Goal: Information Seeking & Learning: Learn about a topic

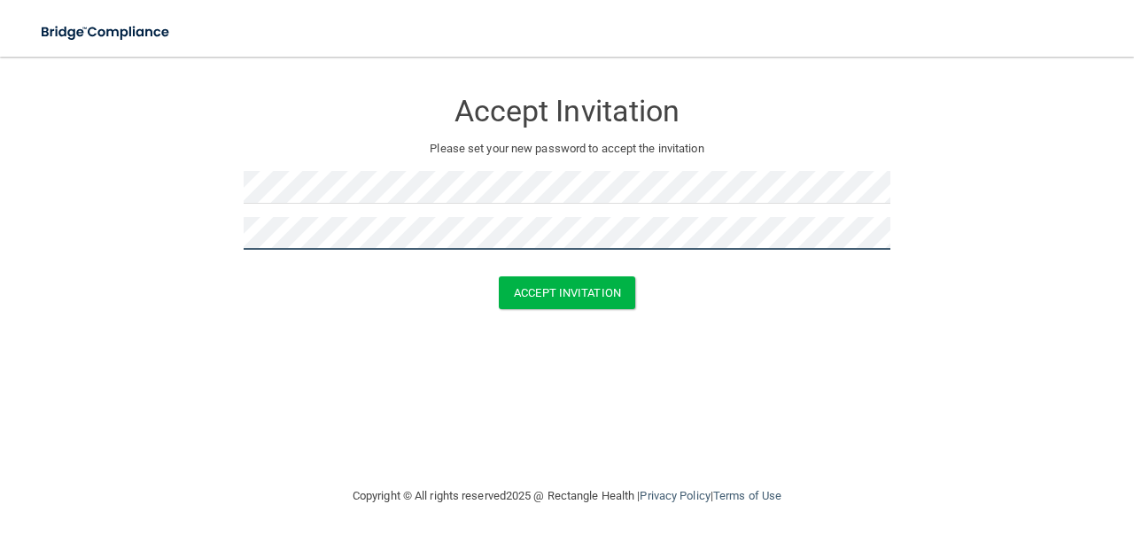
click at [499, 276] on button "Accept Invitation" at bounding box center [567, 292] width 136 height 33
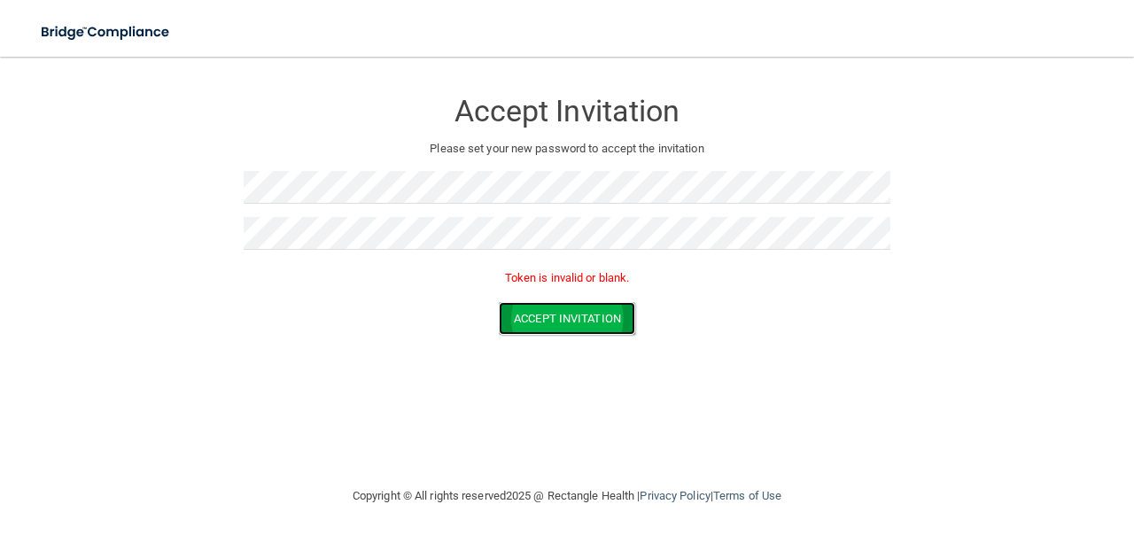
click at [597, 307] on button "Accept Invitation" at bounding box center [567, 318] width 136 height 33
click at [613, 318] on button "Accept Invitation" at bounding box center [567, 318] width 136 height 33
click at [618, 320] on button "Accept Invitation" at bounding box center [567, 318] width 136 height 33
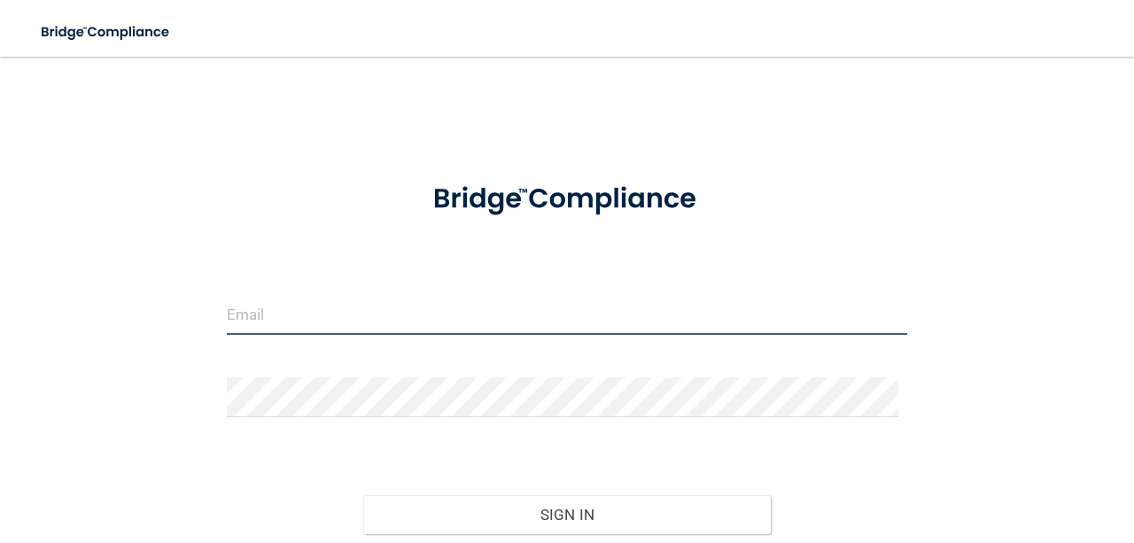
click at [361, 304] on input "email" at bounding box center [567, 315] width 680 height 40
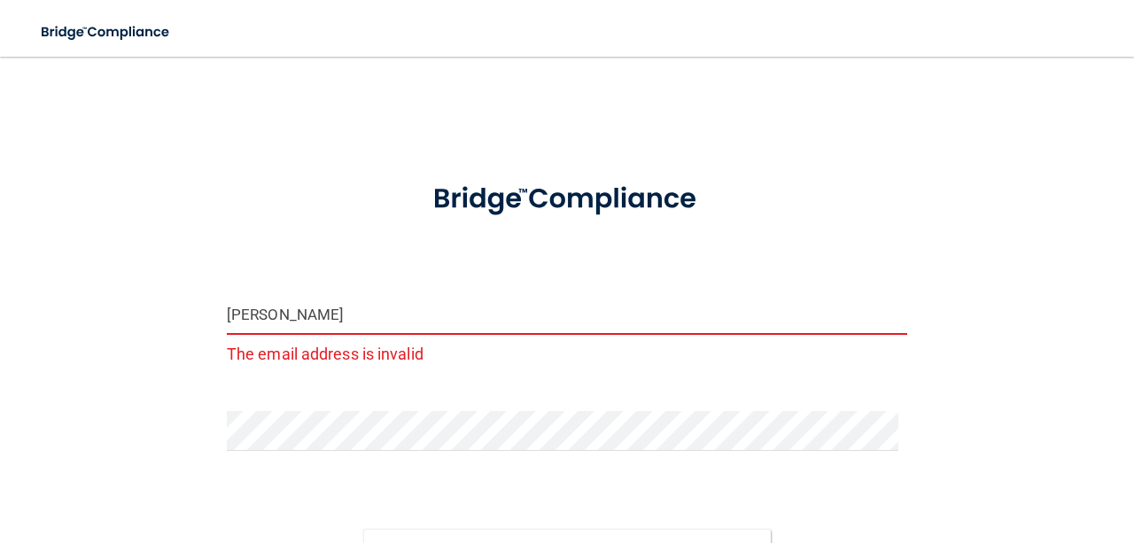
click at [340, 315] on input "[PERSON_NAME]" at bounding box center [567, 315] width 680 height 40
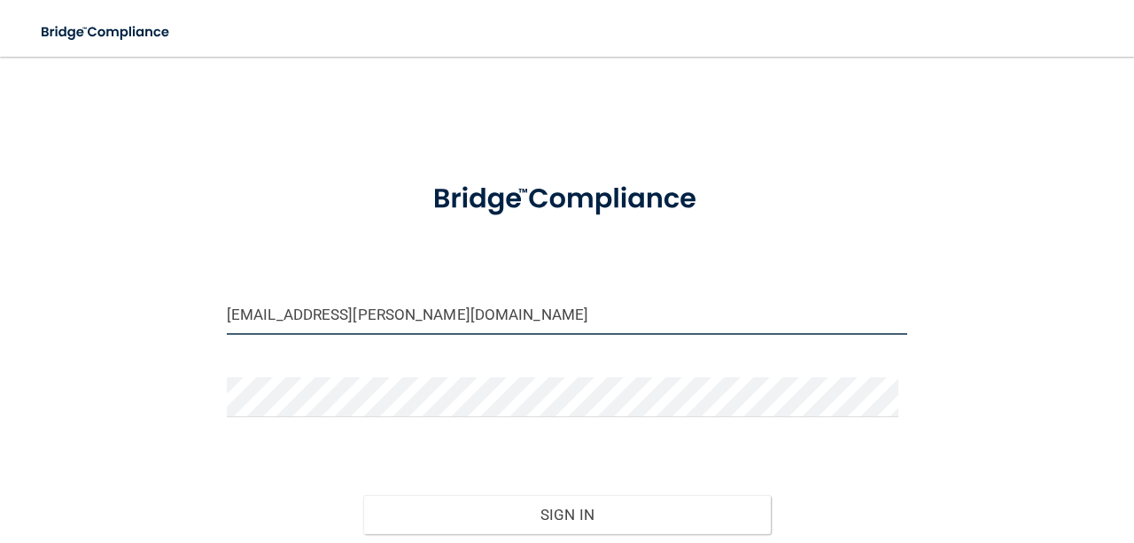
type input "[EMAIL_ADDRESS][PERSON_NAME][DOMAIN_NAME]"
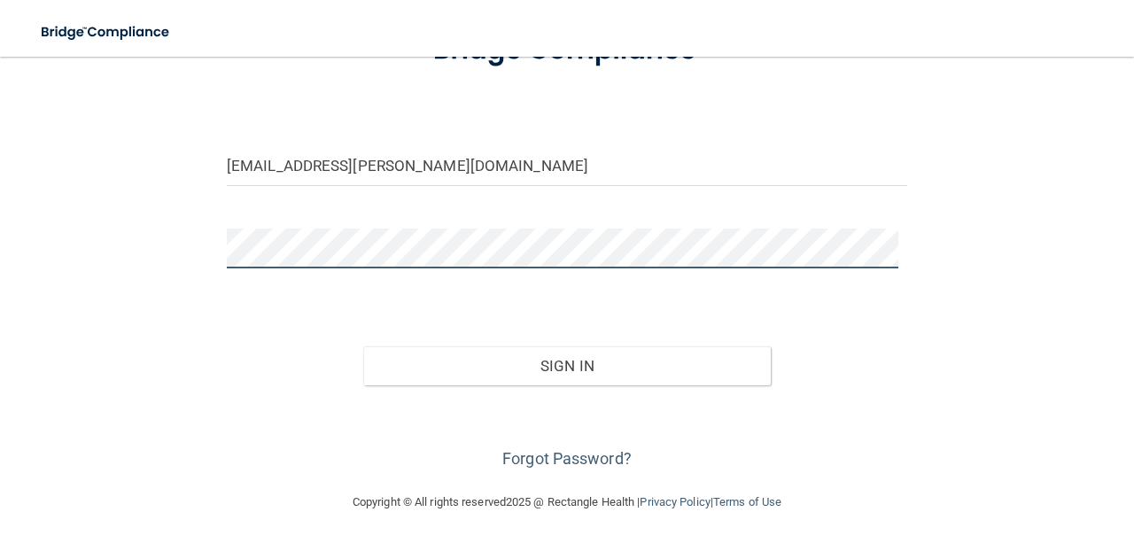
scroll to position [148, 0]
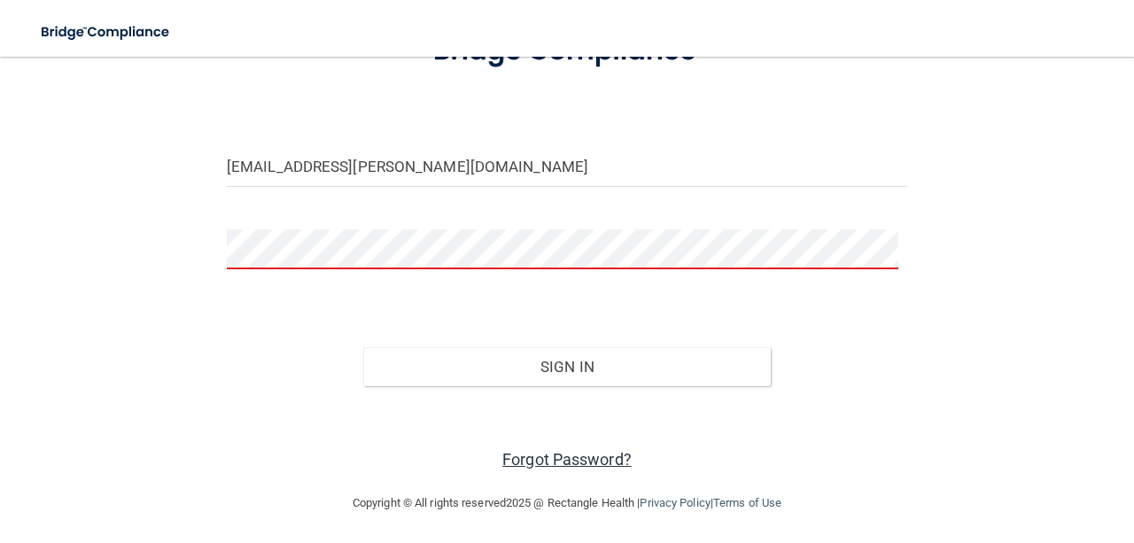
click at [562, 452] on link "Forgot Password?" at bounding box center [566, 459] width 129 height 19
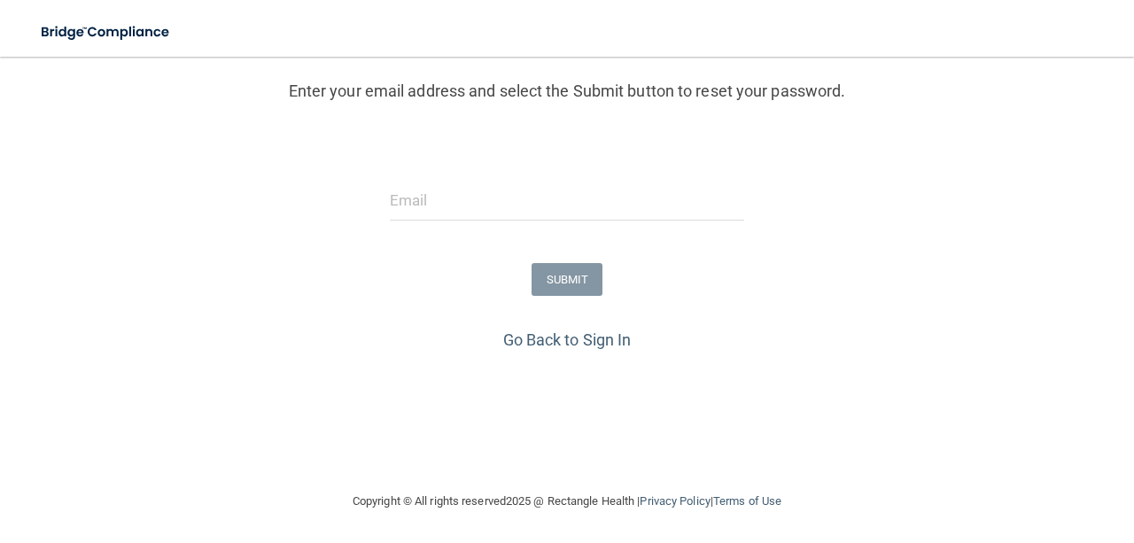
click at [412, 168] on form "Enter your email address and select the Submit button to reset your password. S…" at bounding box center [567, 140] width 1116 height 370
click at [418, 184] on input "email" at bounding box center [567, 201] width 354 height 40
type input "[EMAIL_ADDRESS][PERSON_NAME][DOMAIN_NAME]"
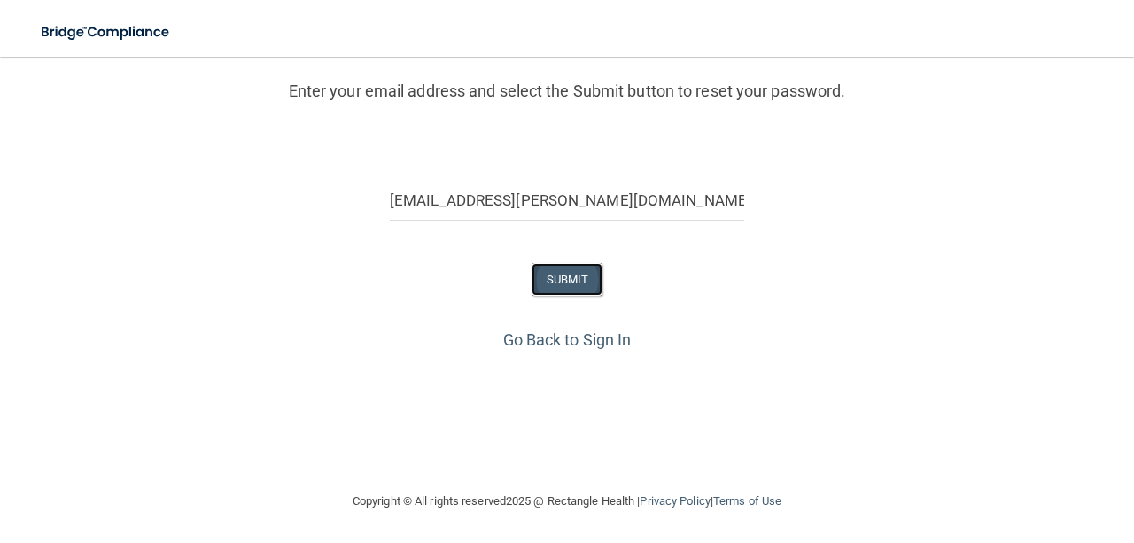
click at [540, 277] on button "SUBMIT" at bounding box center [568, 279] width 72 height 33
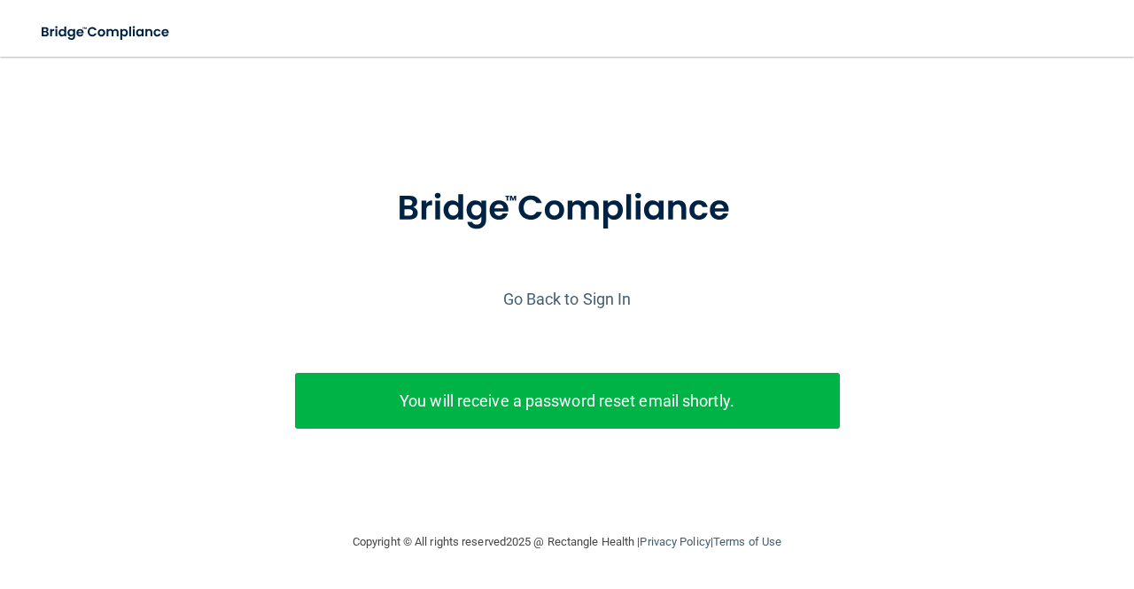
scroll to position [3, 0]
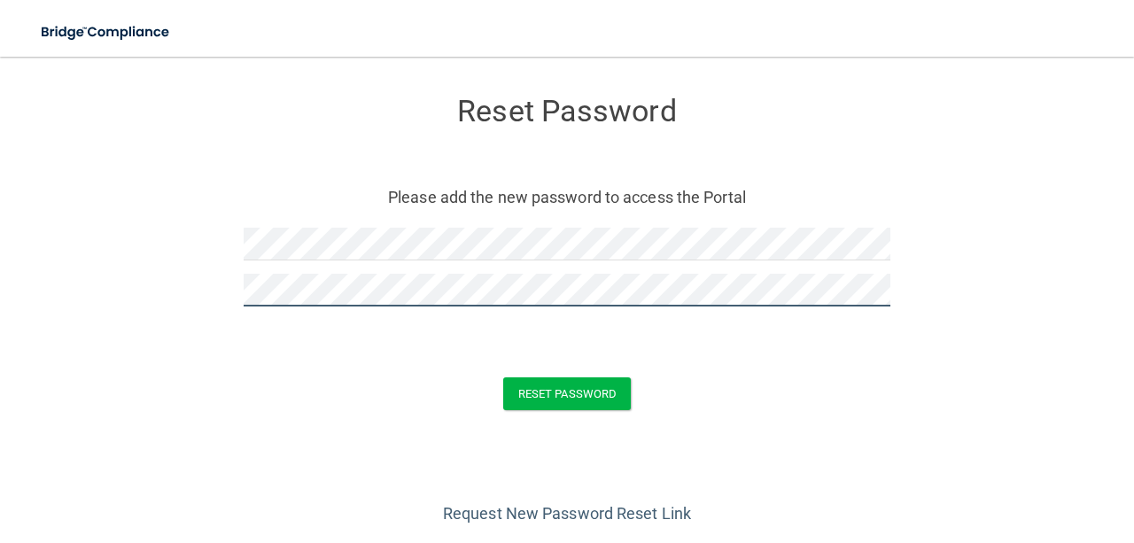
click at [503, 377] on button "Reset Password" at bounding box center [567, 393] width 128 height 33
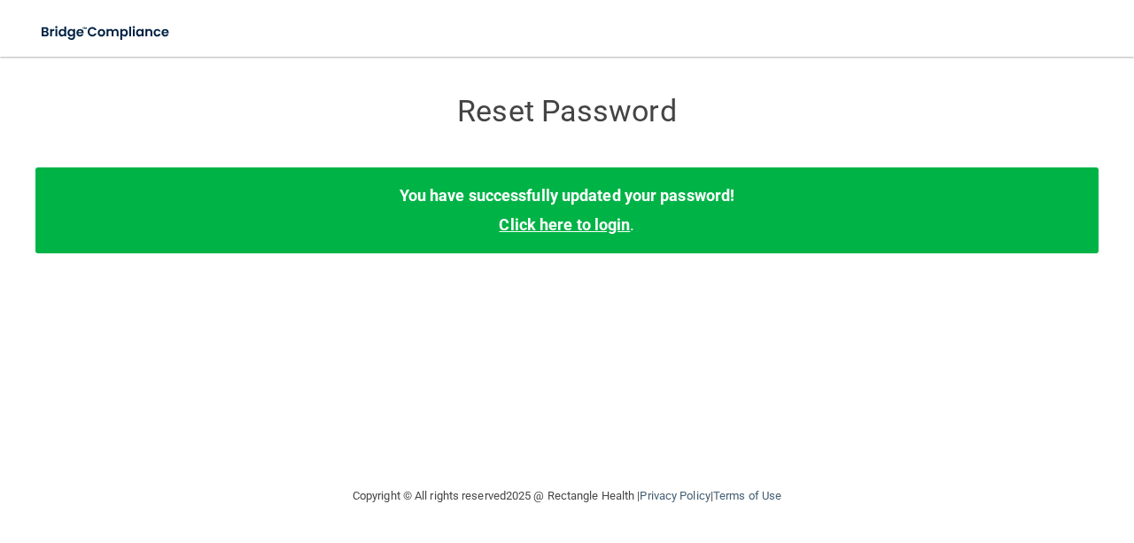
click at [600, 229] on link "Click here to login" at bounding box center [564, 224] width 131 height 19
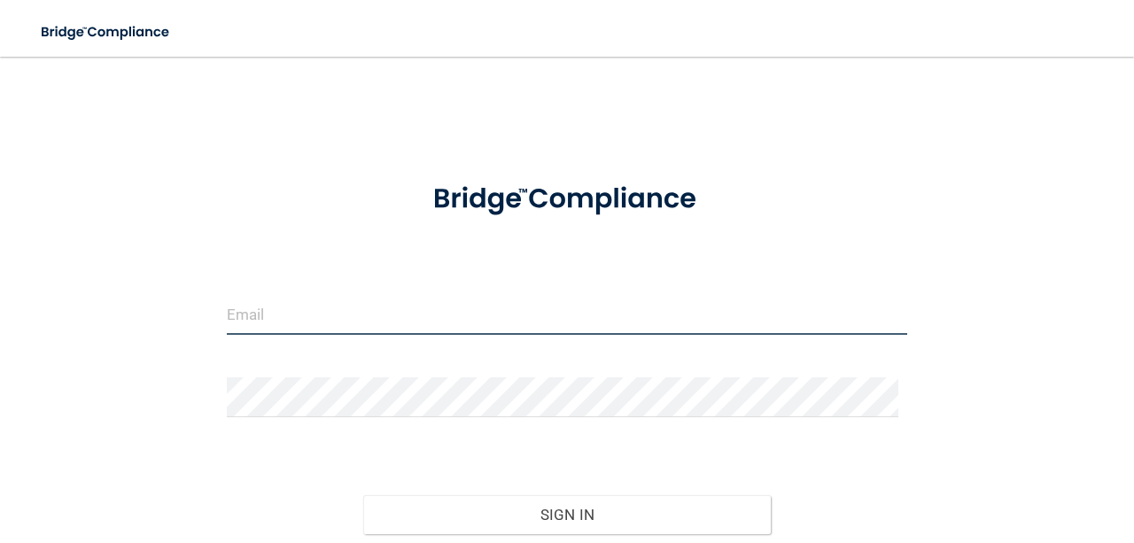
type input "[EMAIL_ADDRESS][PERSON_NAME][DOMAIN_NAME]"
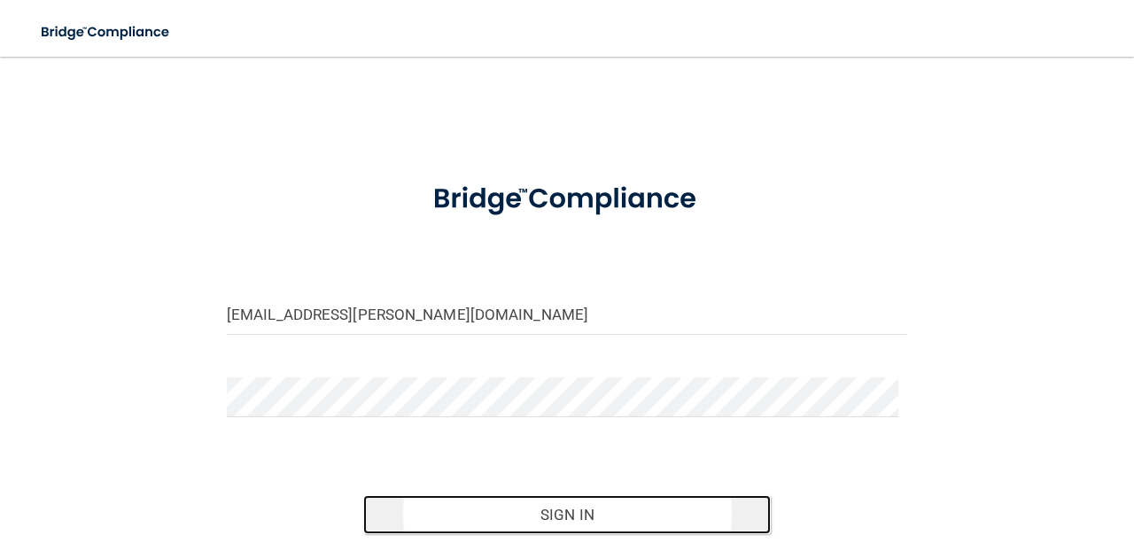
click at [438, 518] on button "Sign In" at bounding box center [567, 514] width 408 height 39
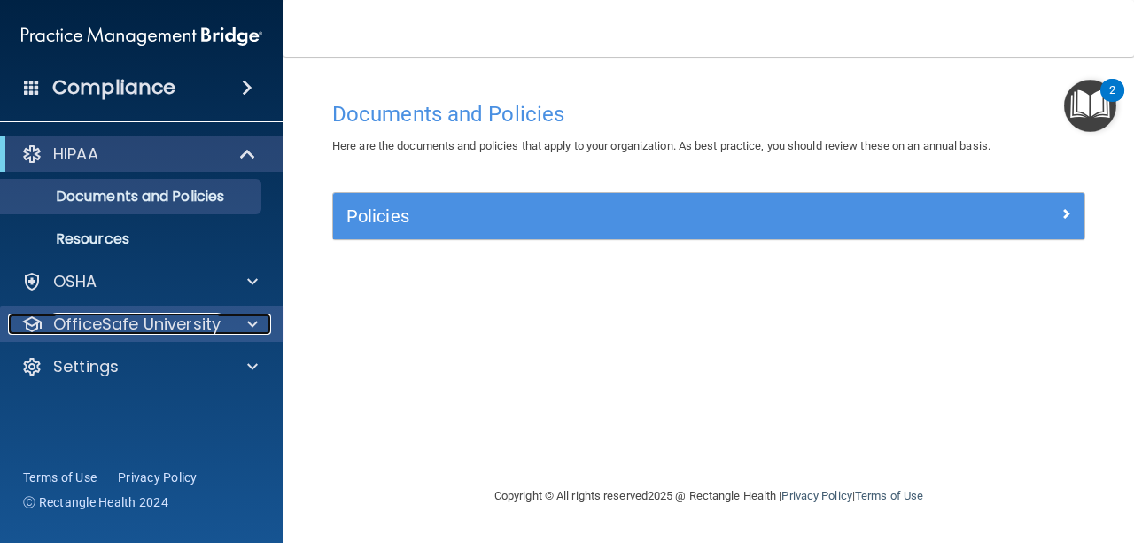
click at [201, 323] on p "OfficeSafe University" at bounding box center [136, 324] width 167 height 21
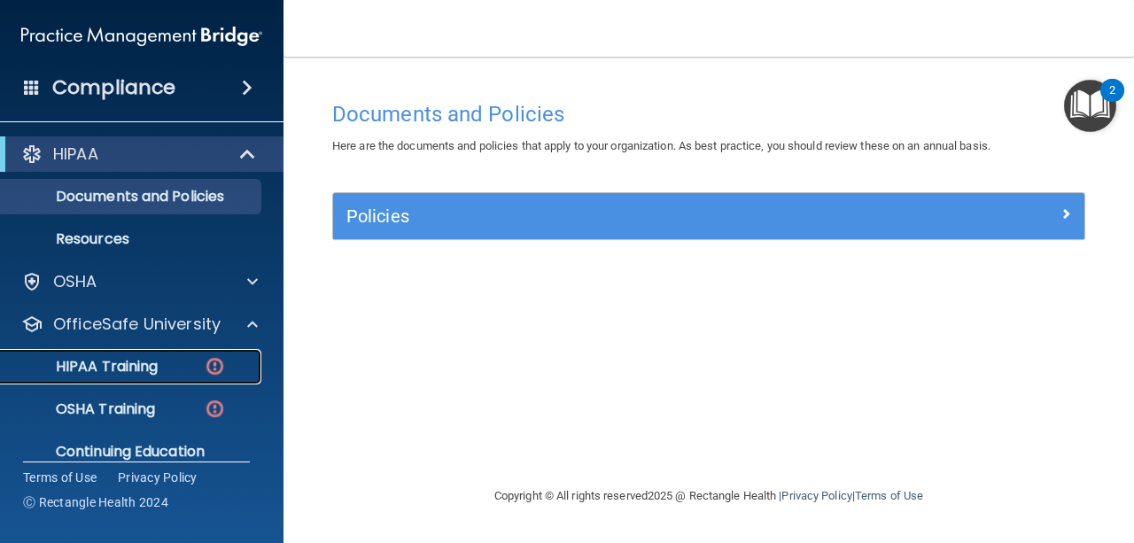
click at [175, 366] on div "HIPAA Training" at bounding box center [133, 367] width 242 height 18
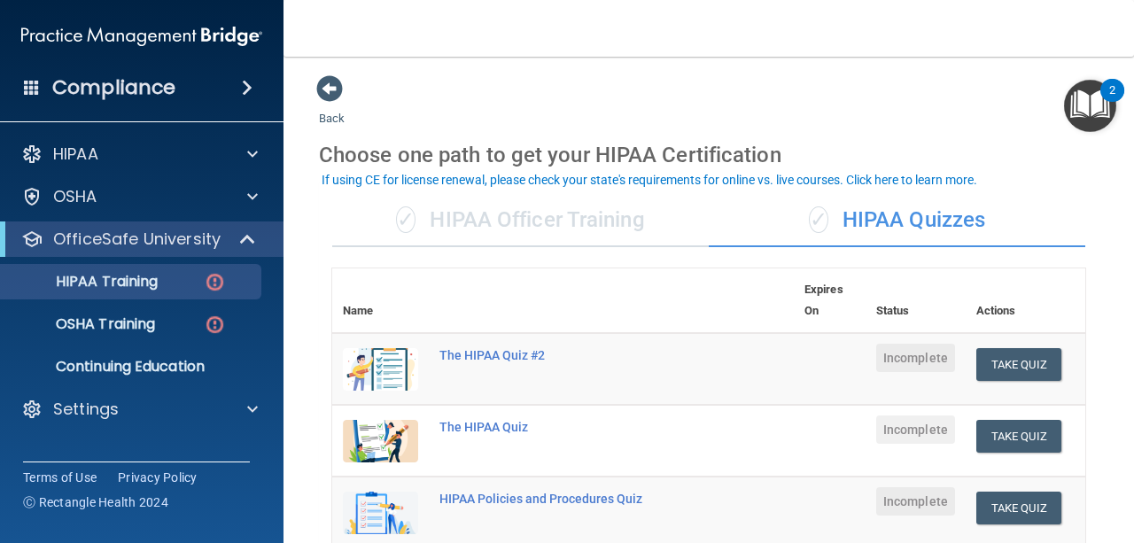
click at [497, 221] on div "✓ HIPAA Officer Training" at bounding box center [520, 220] width 377 height 53
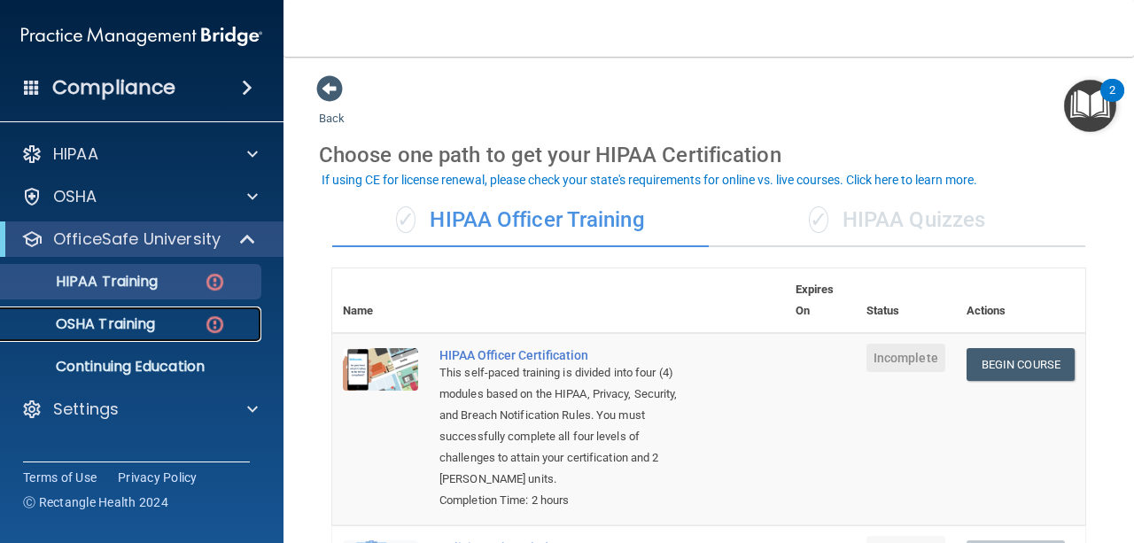
click at [173, 327] on div "OSHA Training" at bounding box center [133, 324] width 242 height 18
